Goal: Task Accomplishment & Management: Use online tool/utility

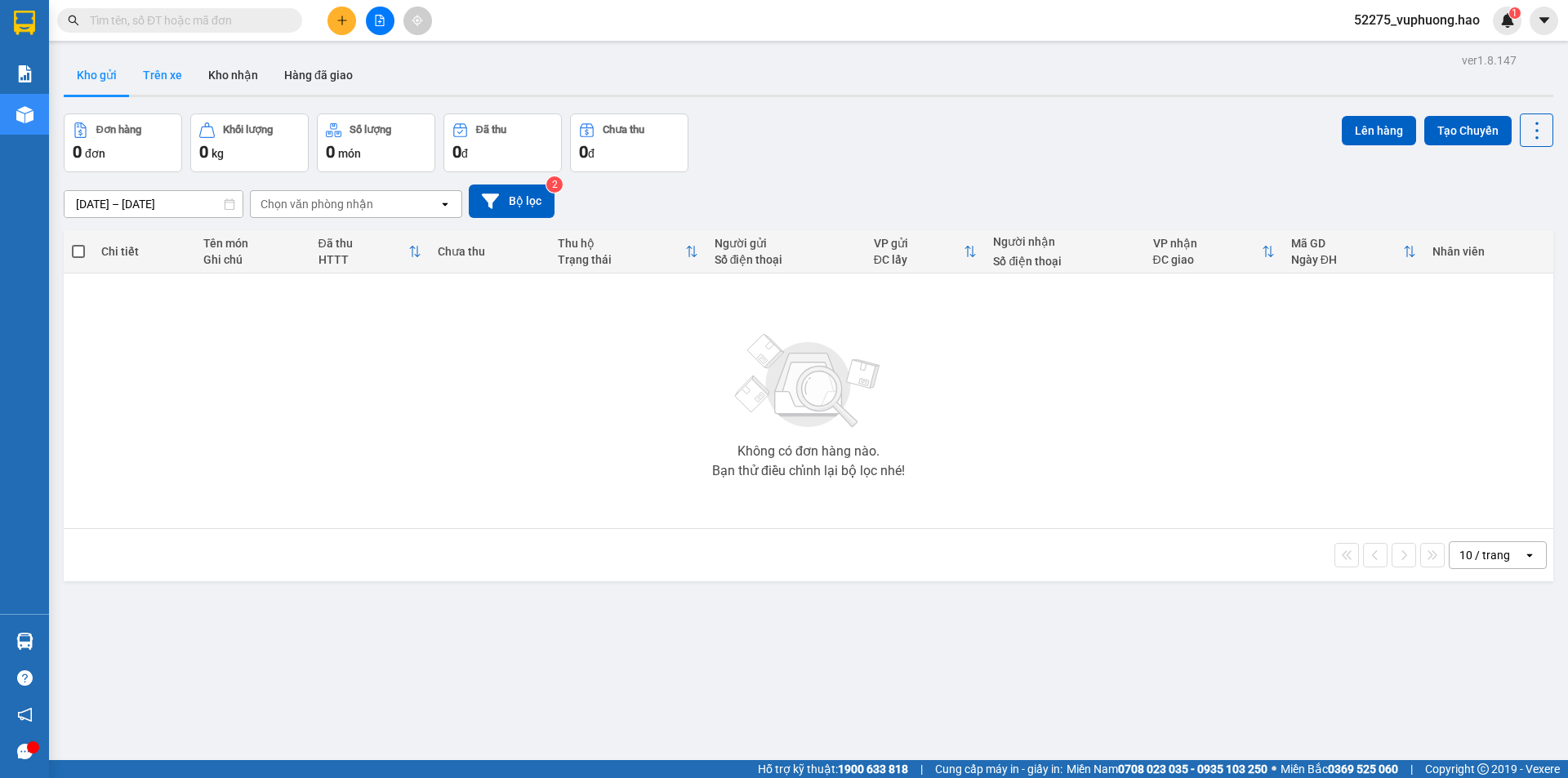
click at [165, 75] on button "Trên xe" at bounding box center [162, 75] width 66 height 39
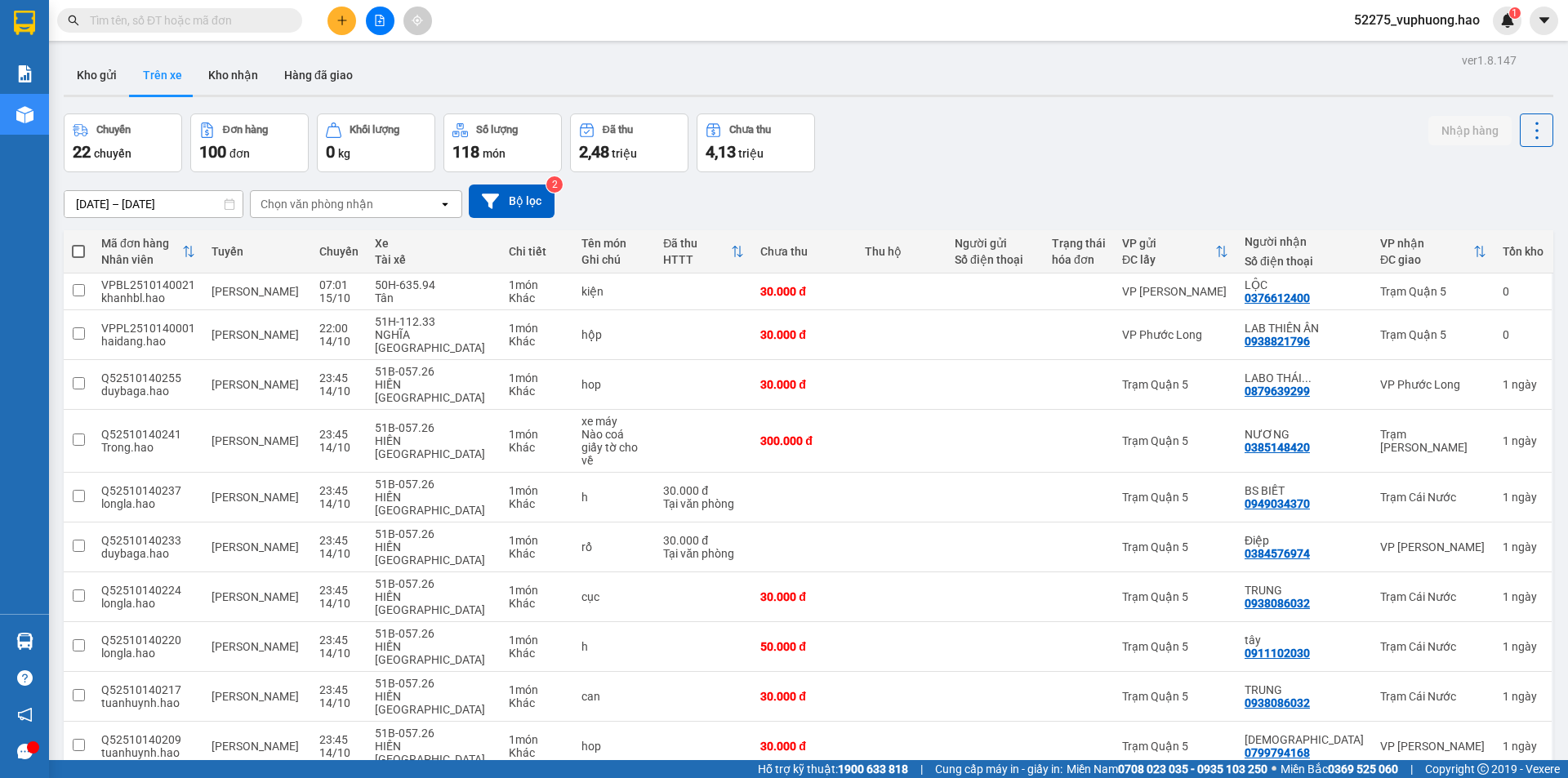
click at [299, 210] on div "Chọn văn phòng nhận" at bounding box center [317, 204] width 113 height 16
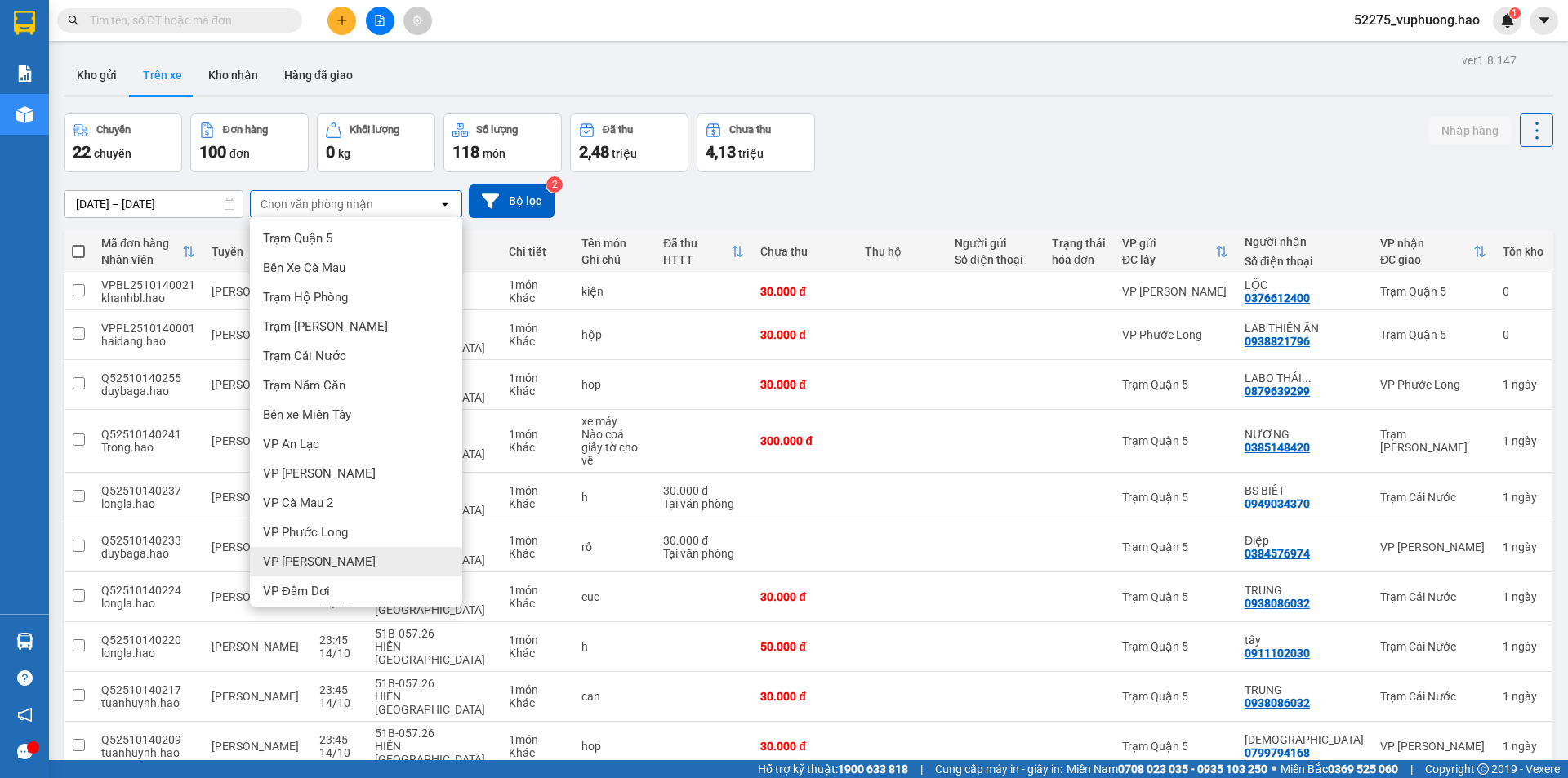
click at [304, 564] on span "VP [PERSON_NAME]" at bounding box center [319, 562] width 113 height 16
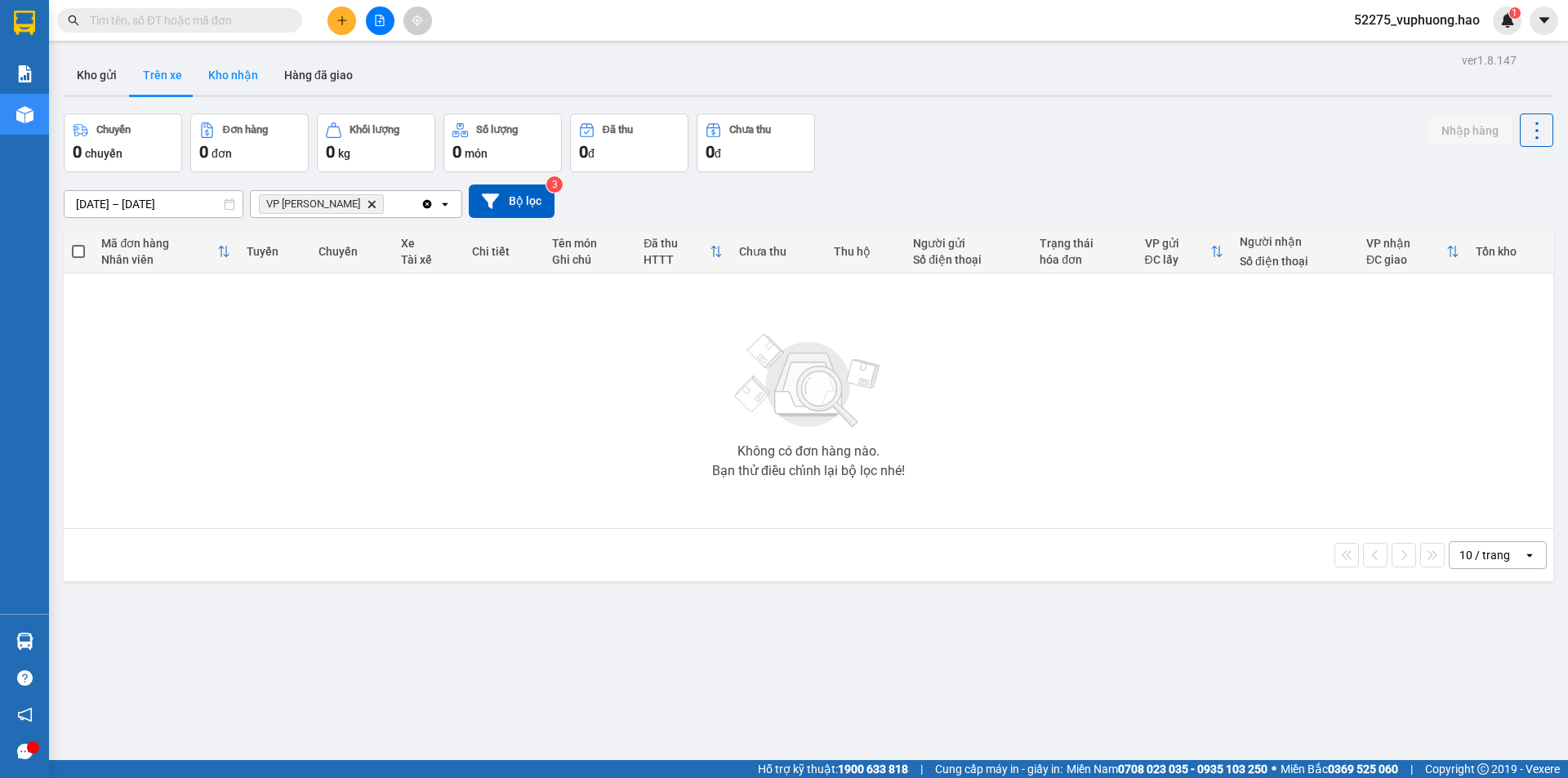
click at [236, 75] on button "Kho nhận" at bounding box center [233, 75] width 76 height 39
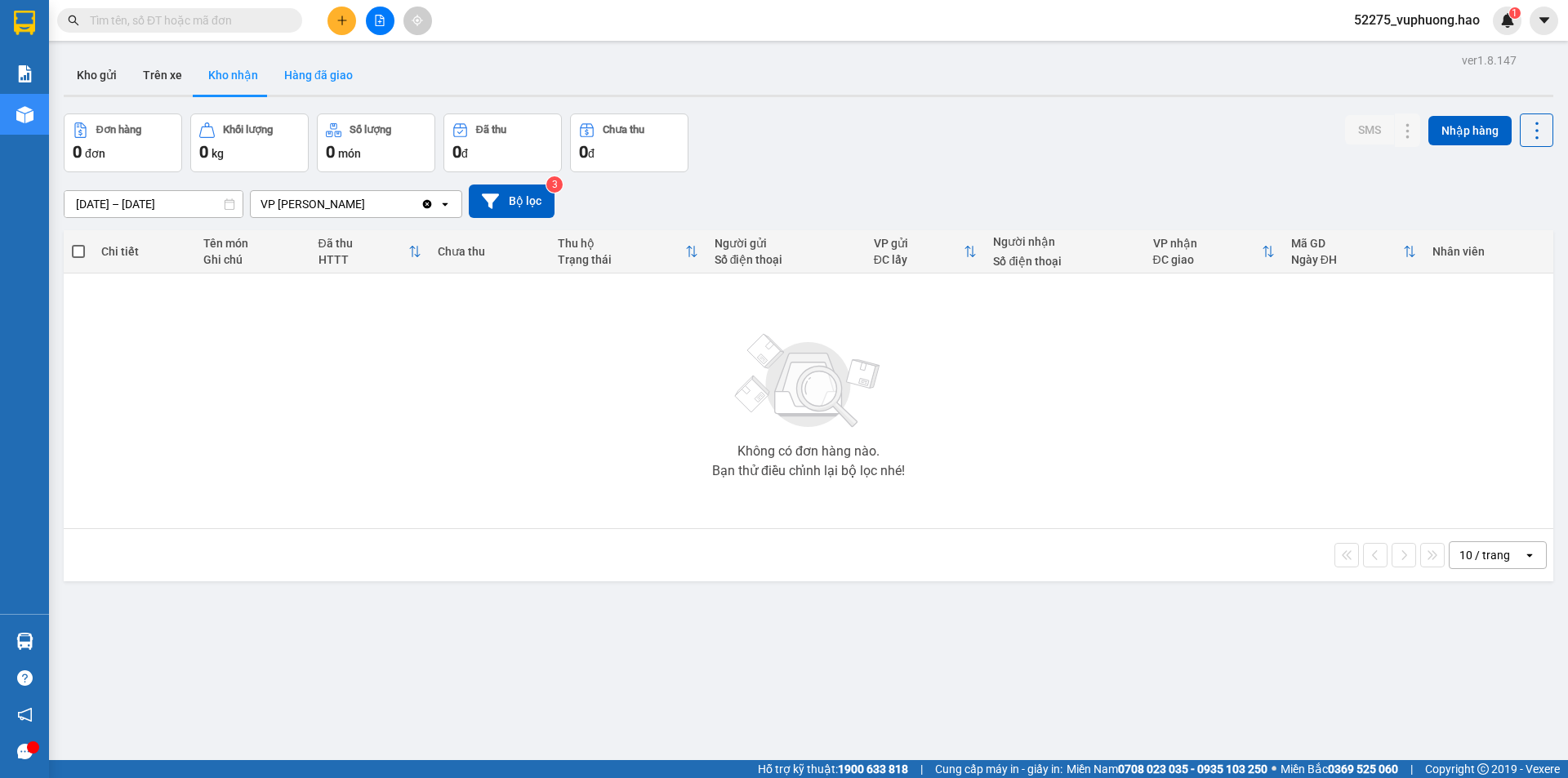
click at [293, 66] on button "Hàng đã giao" at bounding box center [318, 75] width 95 height 39
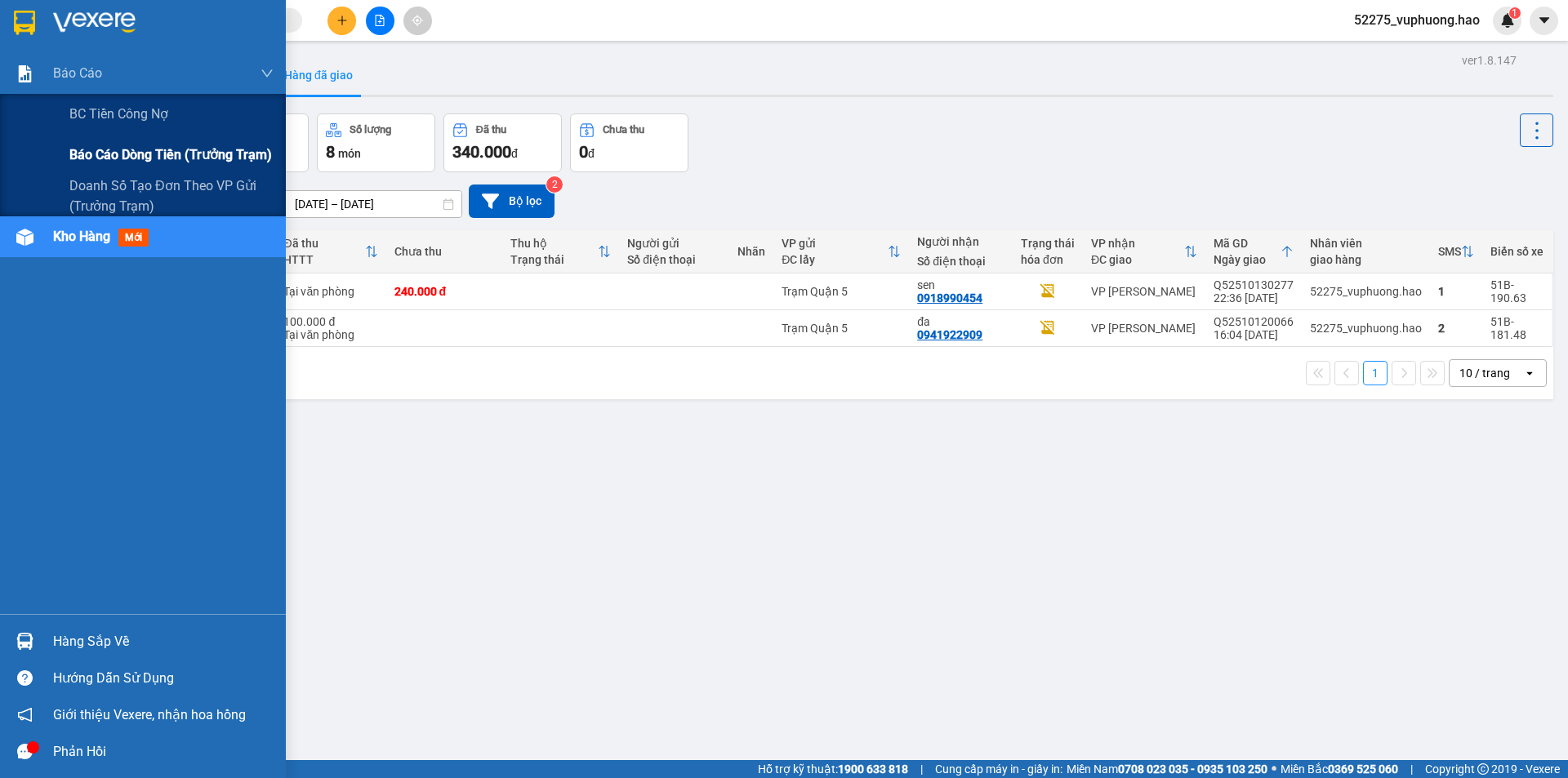
click at [133, 147] on span "Báo cáo dòng tiền (trưởng trạm)" at bounding box center [170, 154] width 202 height 20
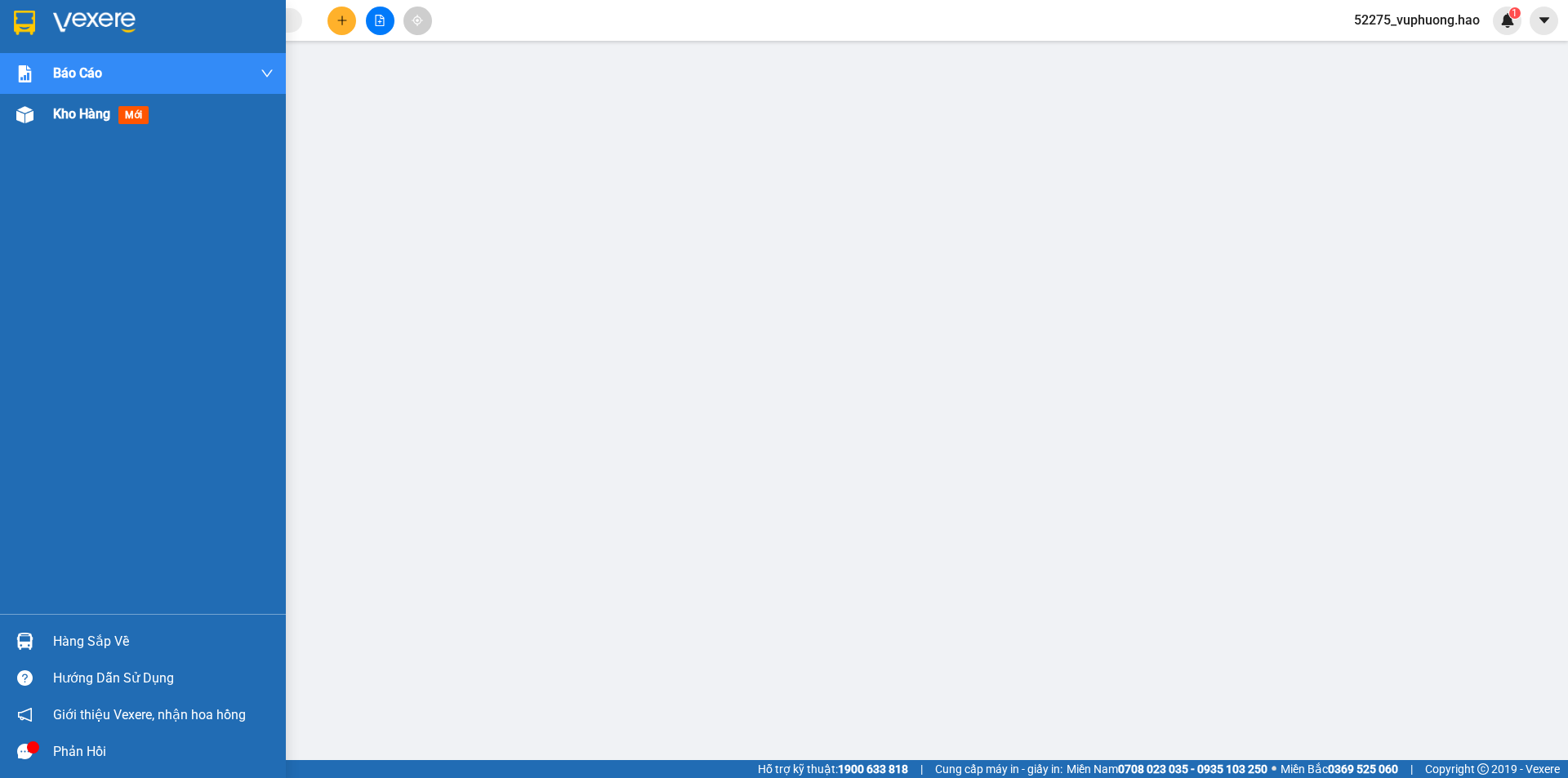
click at [88, 102] on div "Kho hàng mới" at bounding box center [162, 114] width 220 height 41
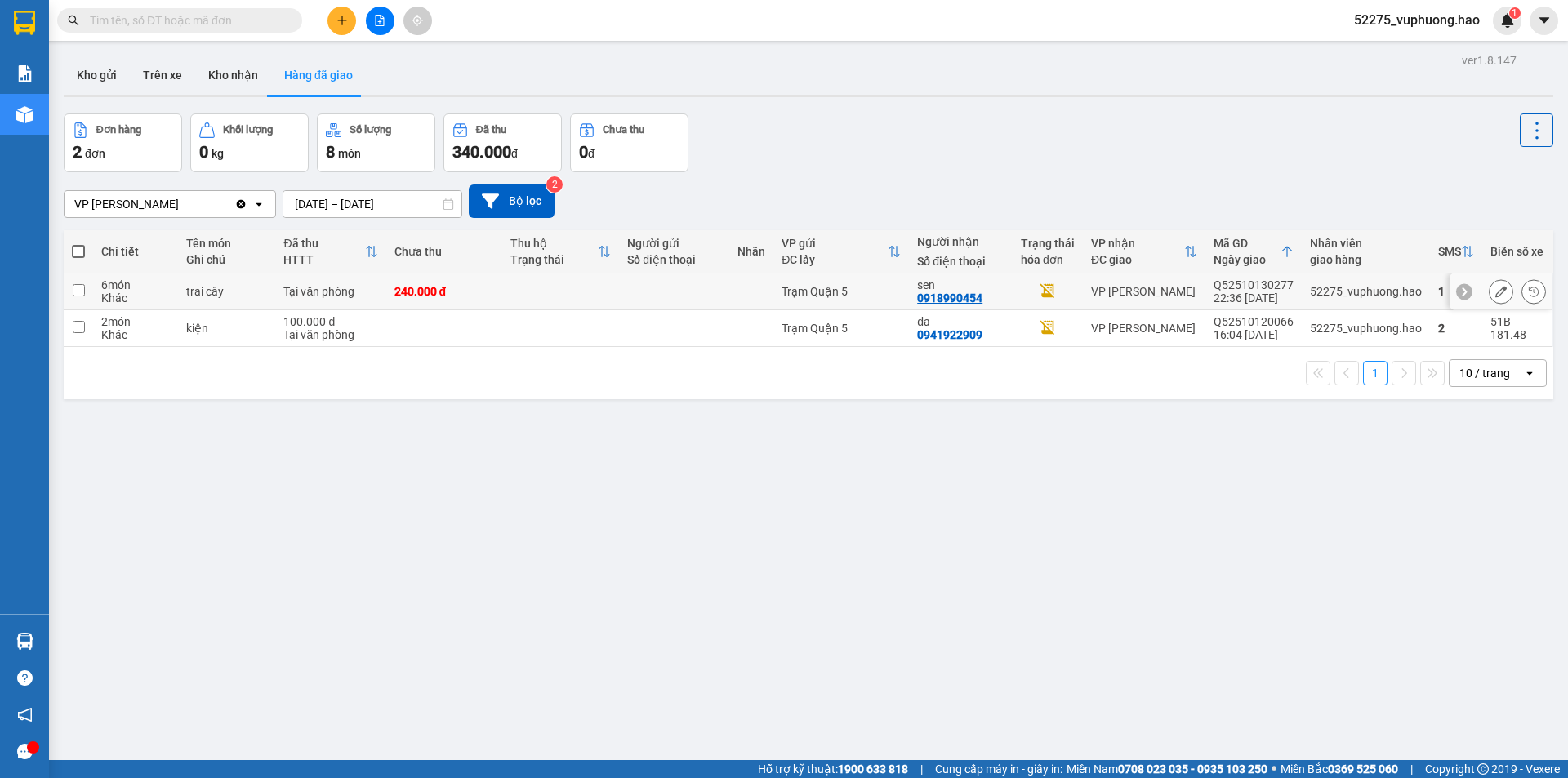
click at [739, 288] on td at bounding box center [751, 292] width 44 height 37
checkbox input "true"
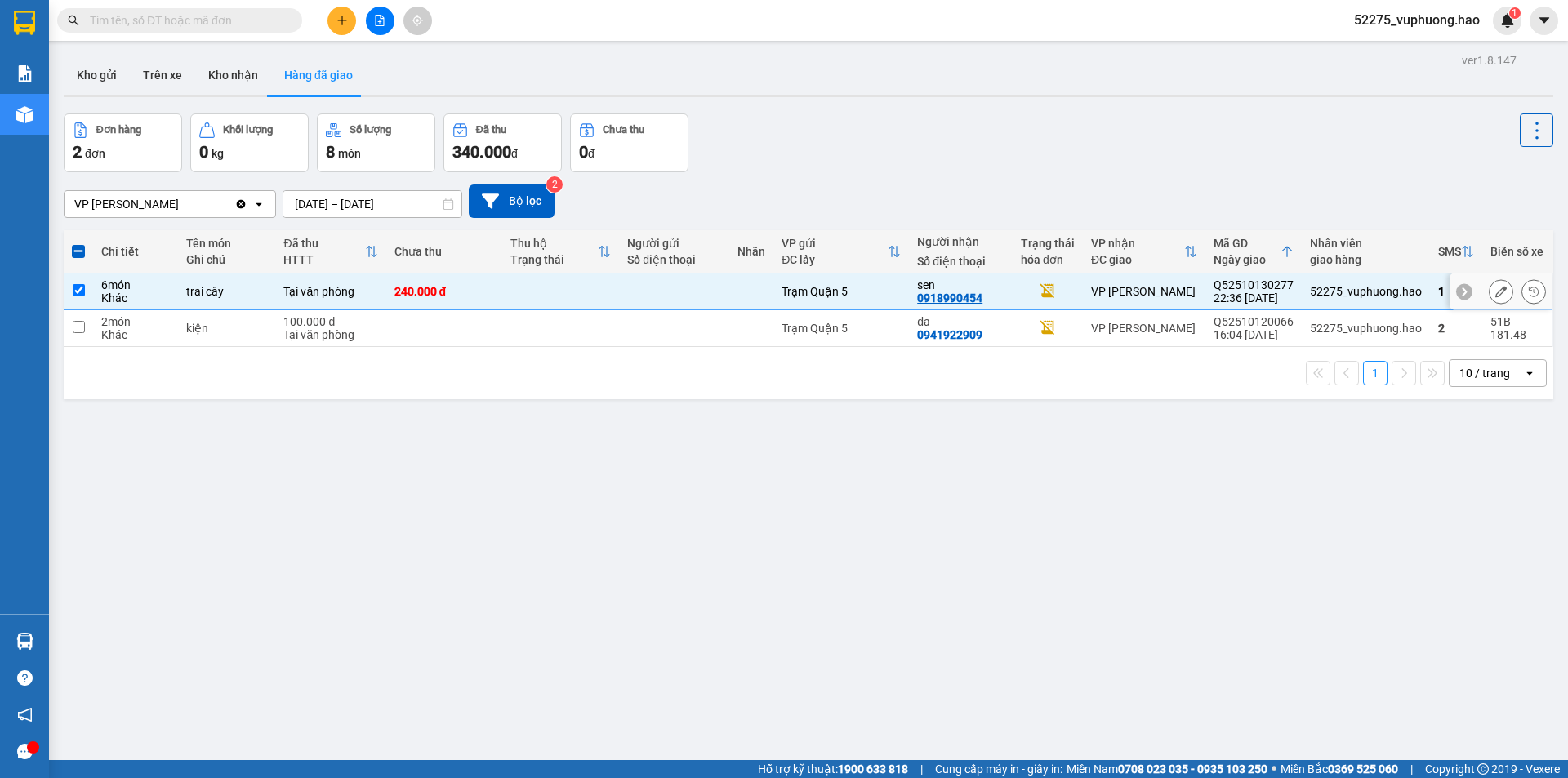
click at [1495, 292] on icon at bounding box center [1500, 291] width 11 height 11
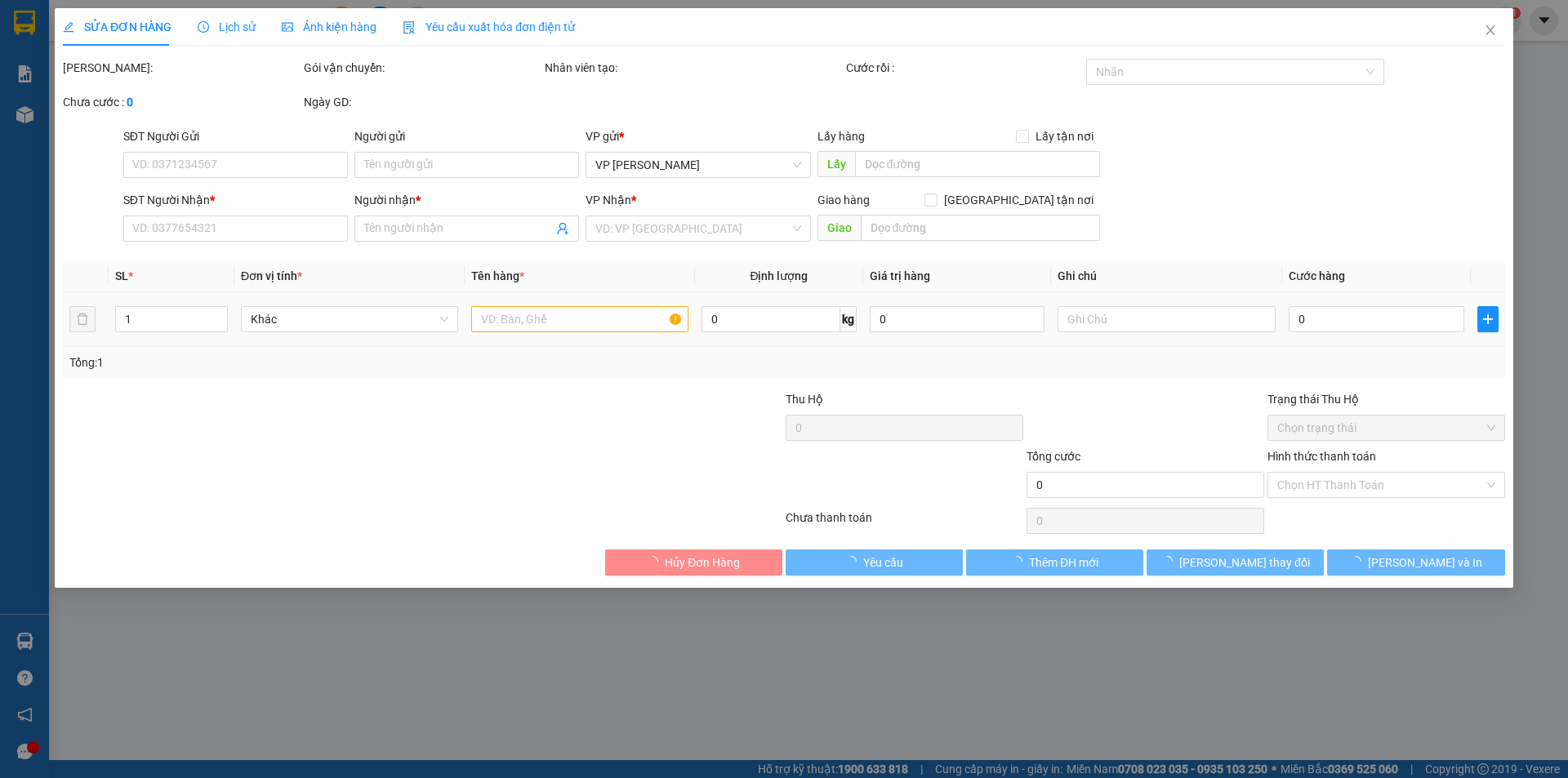
type input "0918990454"
type input "sen"
type input "240.000"
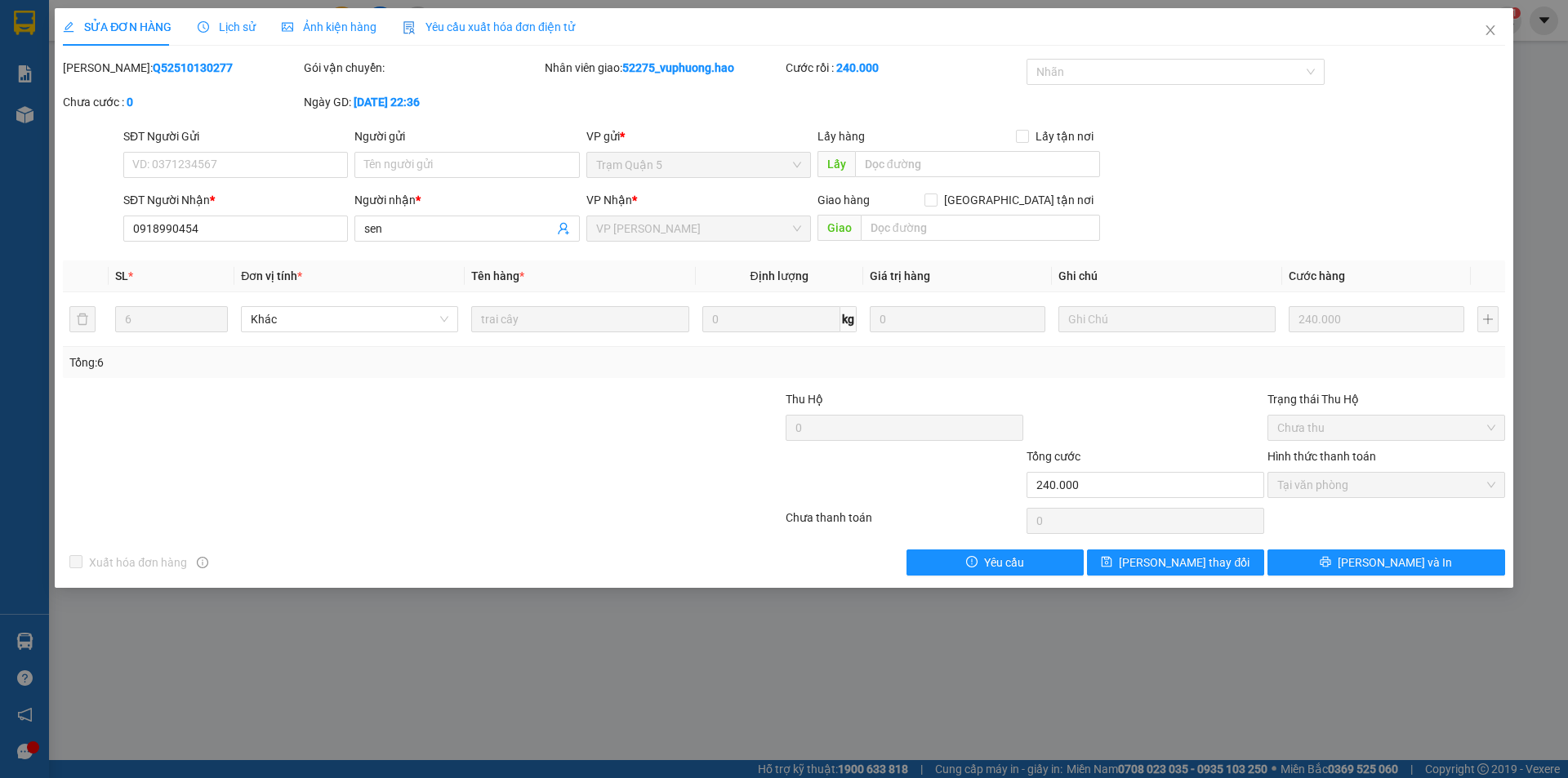
click at [211, 20] on span "Lịch sử" at bounding box center [226, 26] width 58 height 13
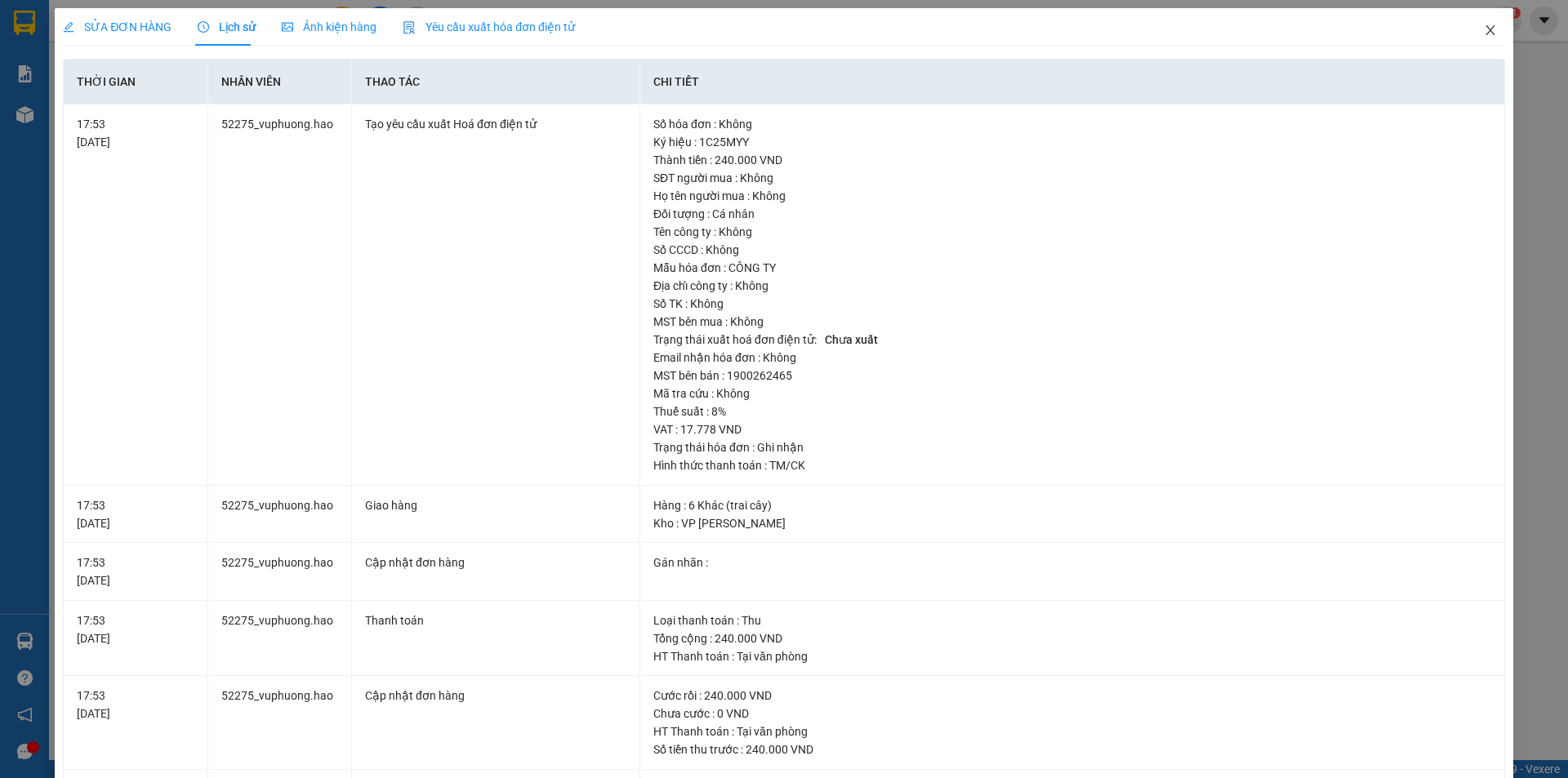
click at [1484, 31] on icon "close" at bounding box center [1490, 30] width 13 height 13
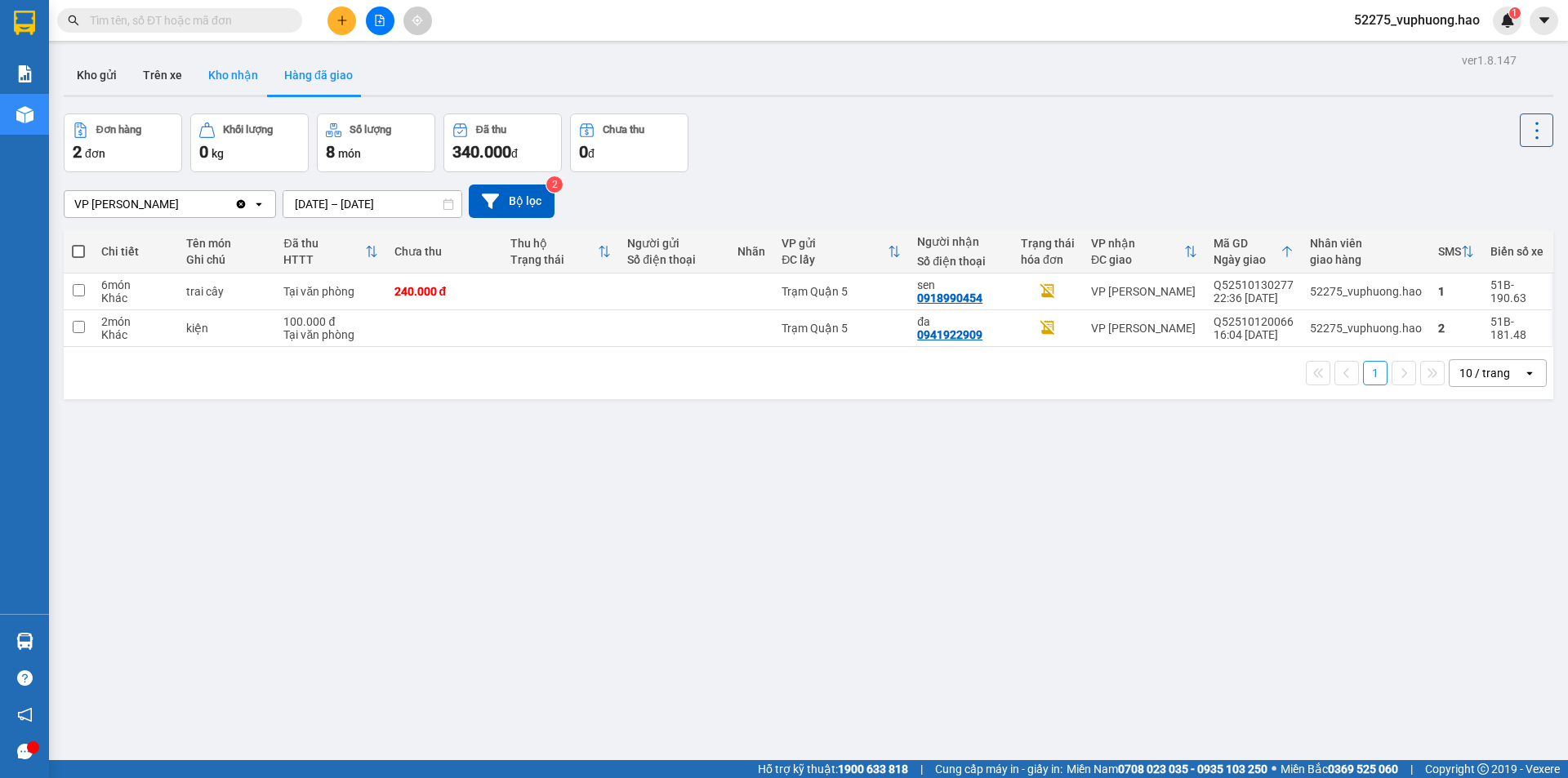
click at [237, 71] on button "Kho nhận" at bounding box center [233, 75] width 76 height 39
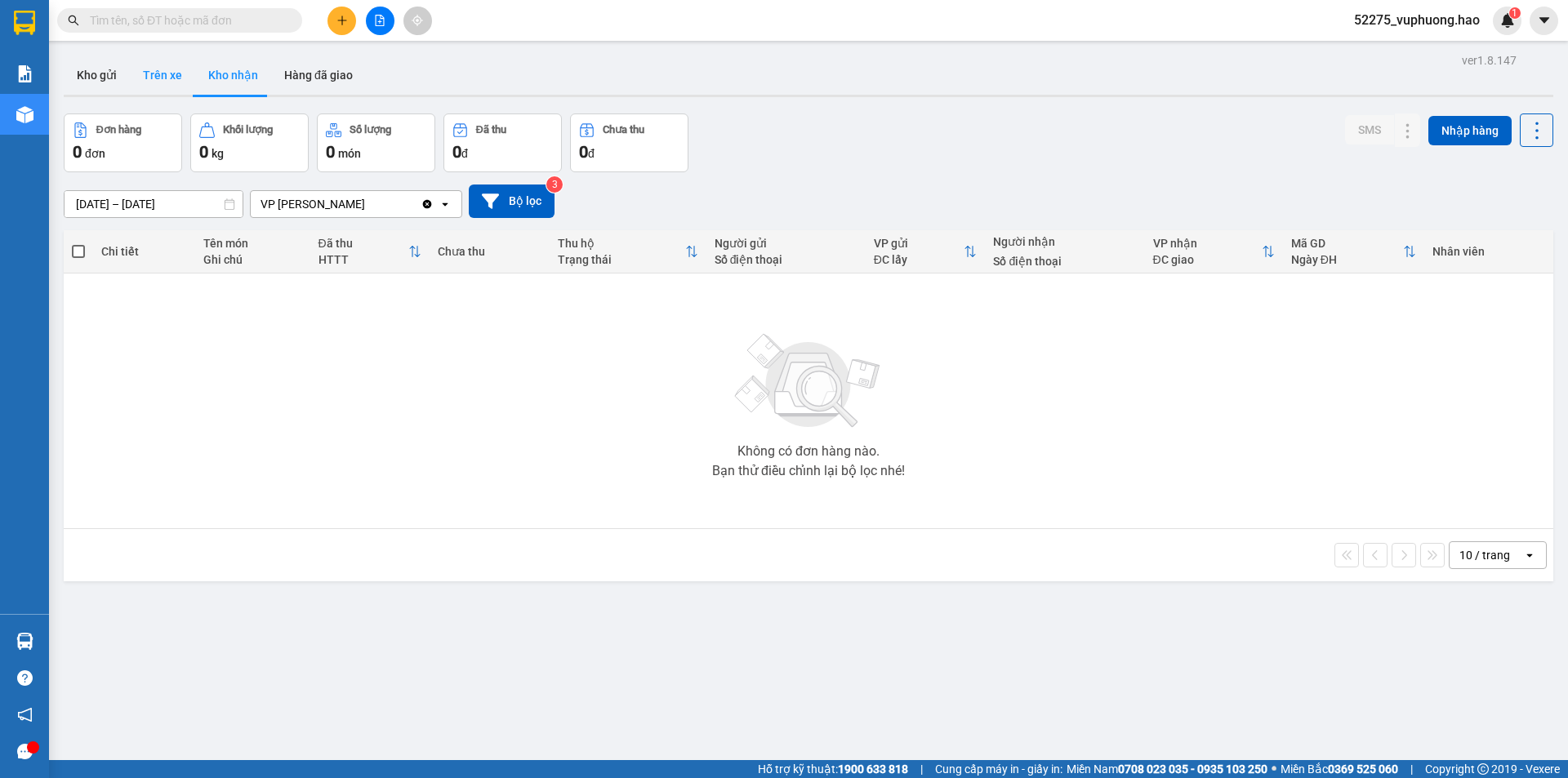
click at [158, 74] on button "Trên xe" at bounding box center [162, 75] width 66 height 39
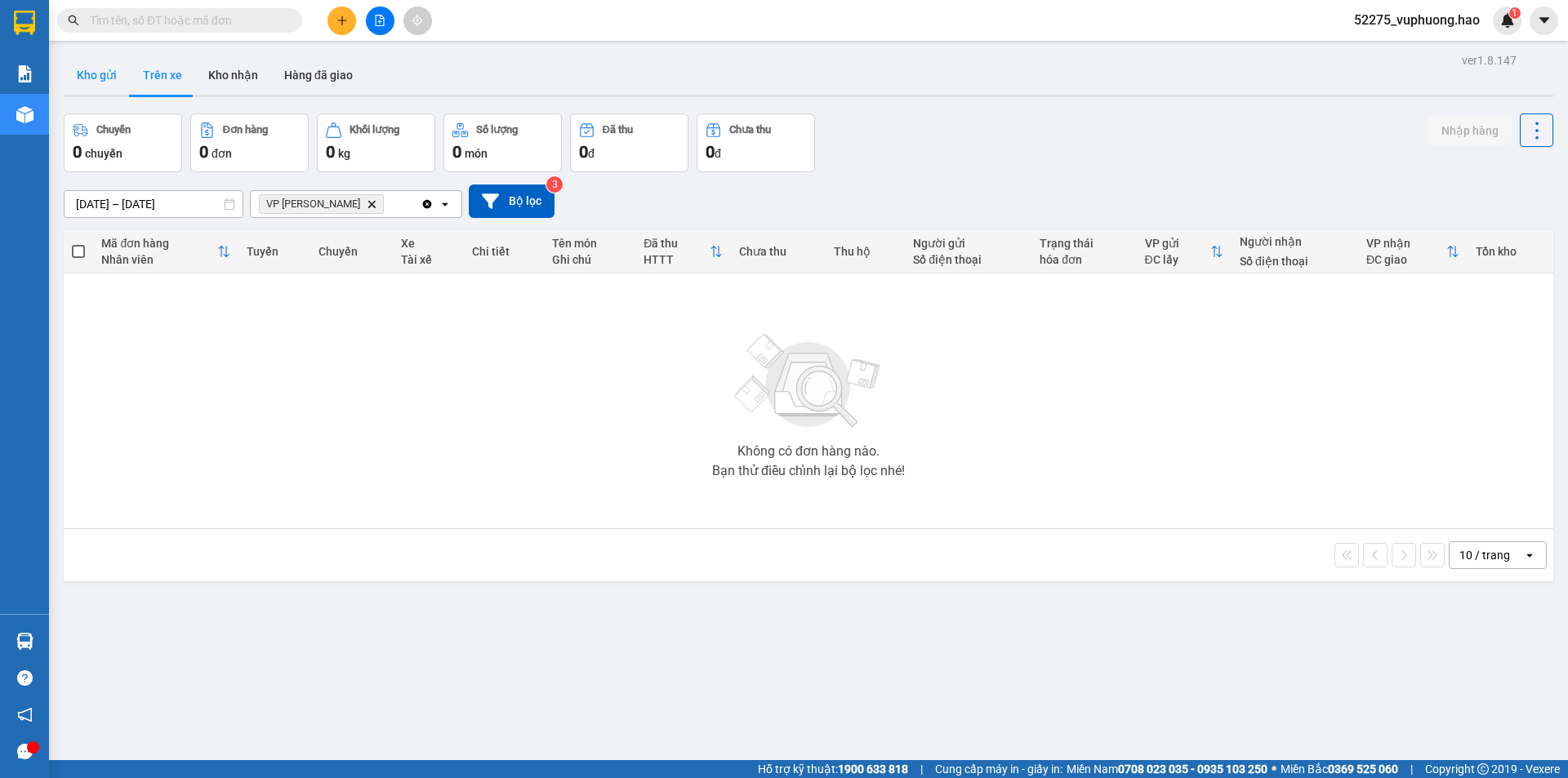
click at [112, 78] on button "Kho gửi" at bounding box center [97, 75] width 66 height 39
